Goal: Task Accomplishment & Management: Manage account settings

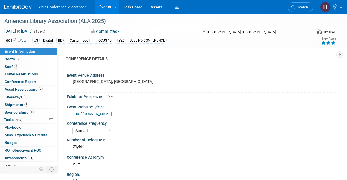
select select "Annual"
select select "Level 1"
select select "In-Person Booth"
select select "Libraries"
select select "Bloomsbury Digital Resources"
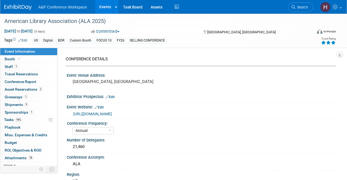
select select "[PERSON_NAME]"
select select "BDR Product Awareness and Trial Generation​"
click at [302, 11] on link "Search" at bounding box center [300, 7] width 25 height 10
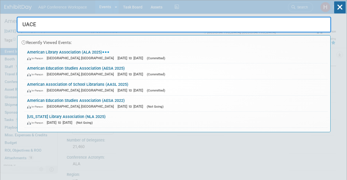
type input "UACES"
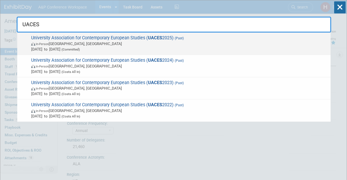
click at [192, 35] on div "University Association for Contemporary European Studies ( UACES 2025) (Past) I…" at bounding box center [173, 44] width 313 height 22
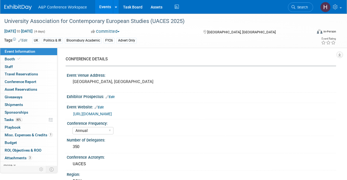
select select "Annual"
select select "Level 3"
select select "Program Advert"
select select "Politics & International Relations"
select select "Bloomsbury Academic"
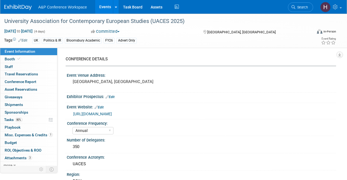
select select "[PERSON_NAME]"
click at [34, 58] on link "Booth" at bounding box center [28, 59] width 57 height 7
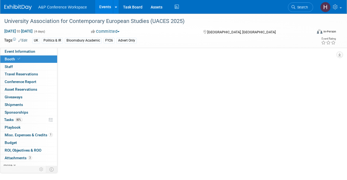
select select "COBA"
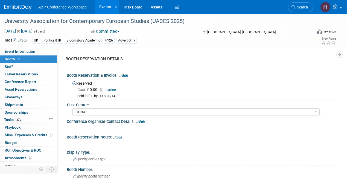
click at [111, 89] on link "Invoice" at bounding box center [109, 90] width 18 height 4
click at [123, 76] on link "Edit" at bounding box center [123, 76] width 9 height 4
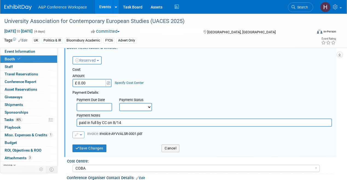
scroll to position [29, 0]
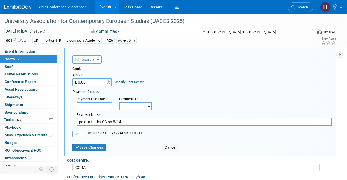
click at [80, 134] on span "button" at bounding box center [81, 134] width 2 height 1
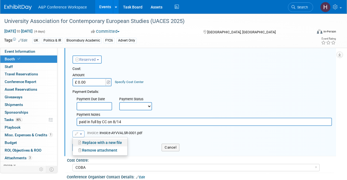
click at [94, 141] on link "Replace with a new file" at bounding box center [100, 143] width 55 height 8
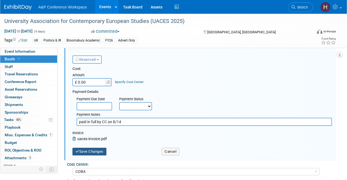
click at [103, 151] on button "Save Changes" at bounding box center [89, 152] width 34 height 8
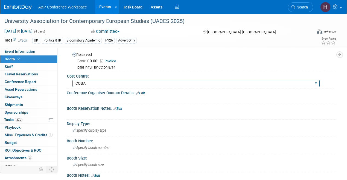
scroll to position [10, 0]
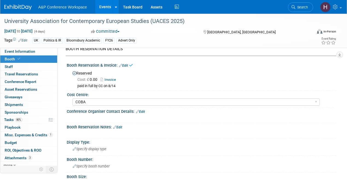
click at [127, 65] on link "Edit" at bounding box center [123, 66] width 9 height 4
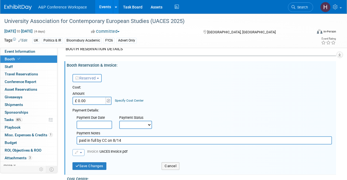
click at [95, 101] on input "£ 0.00" at bounding box center [89, 101] width 34 height 8
type input "£ 300.00"
click at [98, 164] on button "Save Changes" at bounding box center [89, 166] width 34 height 8
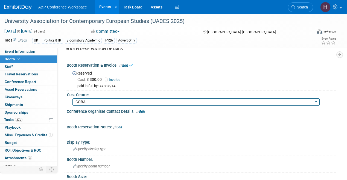
scroll to position [0, 0]
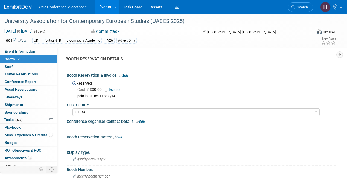
click at [114, 91] on link "Invoice" at bounding box center [114, 90] width 18 height 4
